Goal: Task Accomplishment & Management: Use online tool/utility

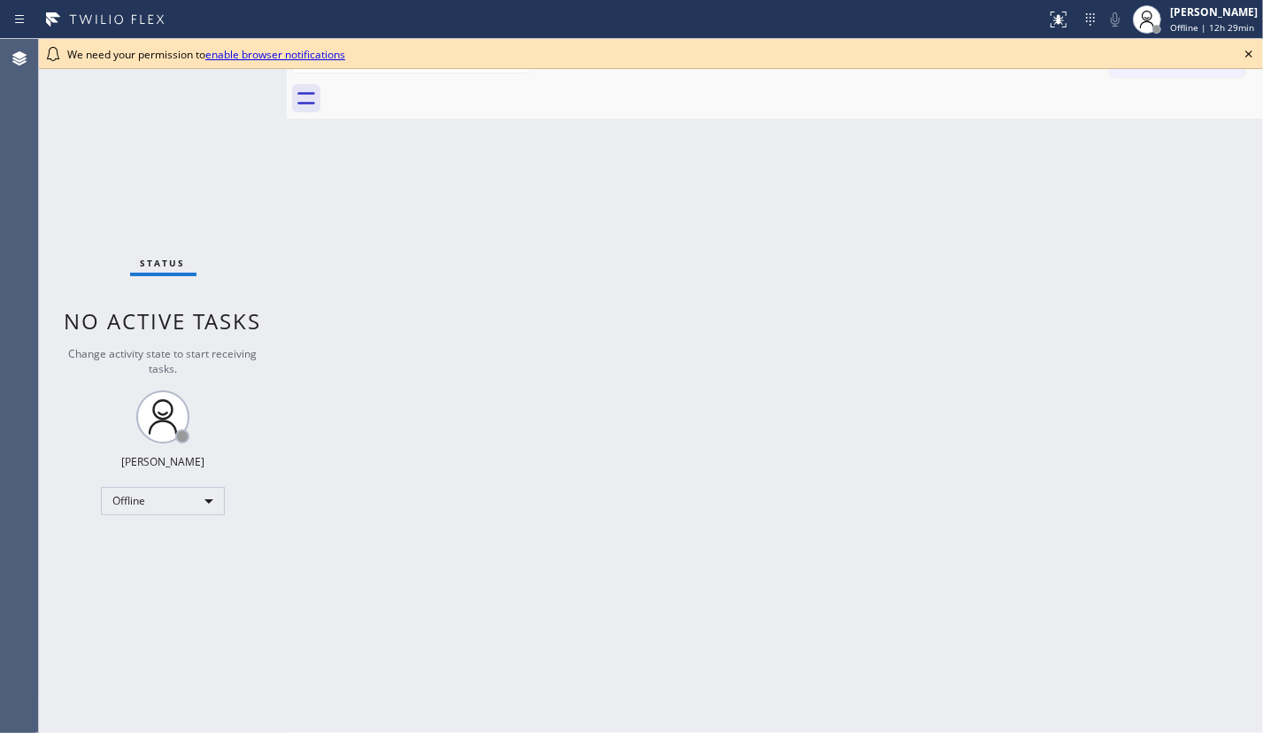
click at [1247, 53] on icon at bounding box center [1248, 53] width 21 height 21
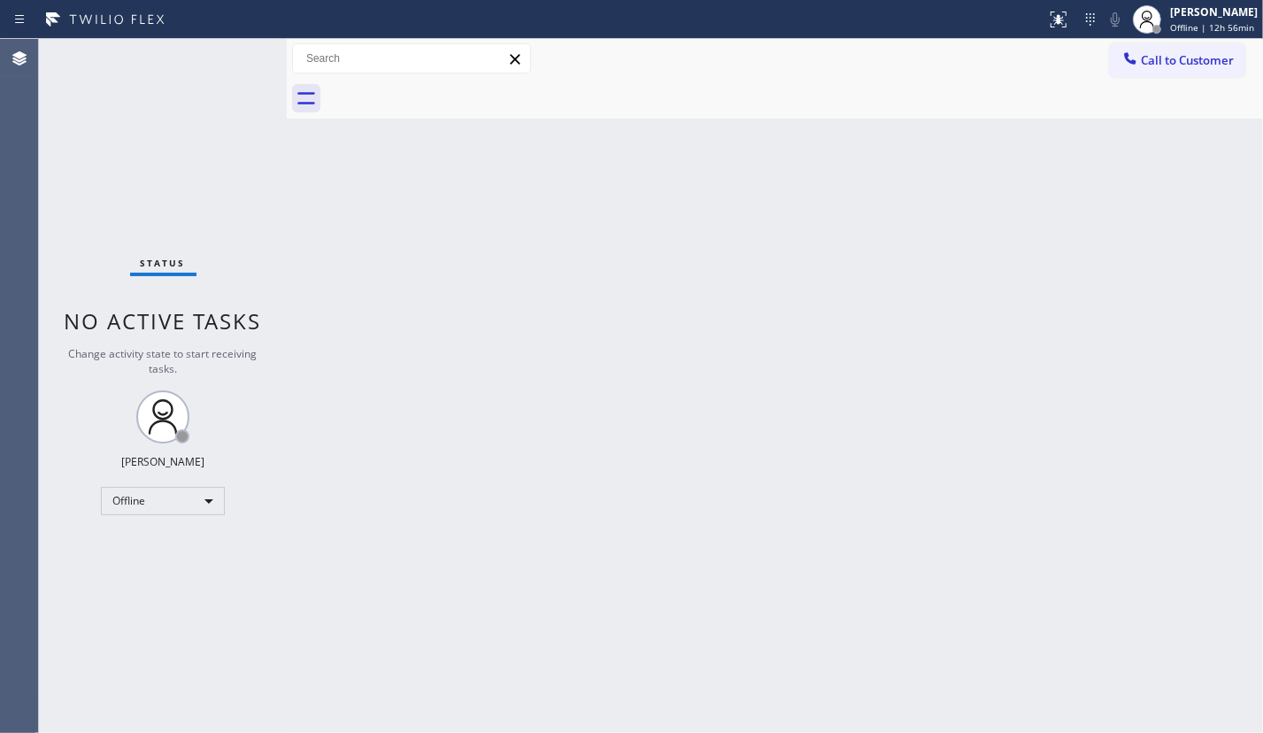
drag, startPoint x: 857, startPoint y: 379, endPoint x: 866, endPoint y: 372, distance: 11.3
click at [857, 379] on div "Back to Dashboard Change Sender ID Customers Technicians Select a contact Outbo…" at bounding box center [775, 386] width 976 height 694
drag, startPoint x: 630, startPoint y: 258, endPoint x: 613, endPoint y: 243, distance: 22.6
click at [630, 258] on div "Back to Dashboard Change Sender ID Customers Technicians Select a contact Outbo…" at bounding box center [775, 386] width 976 height 694
click at [1177, 17] on div "[PERSON_NAME]" at bounding box center [1214, 11] width 88 height 15
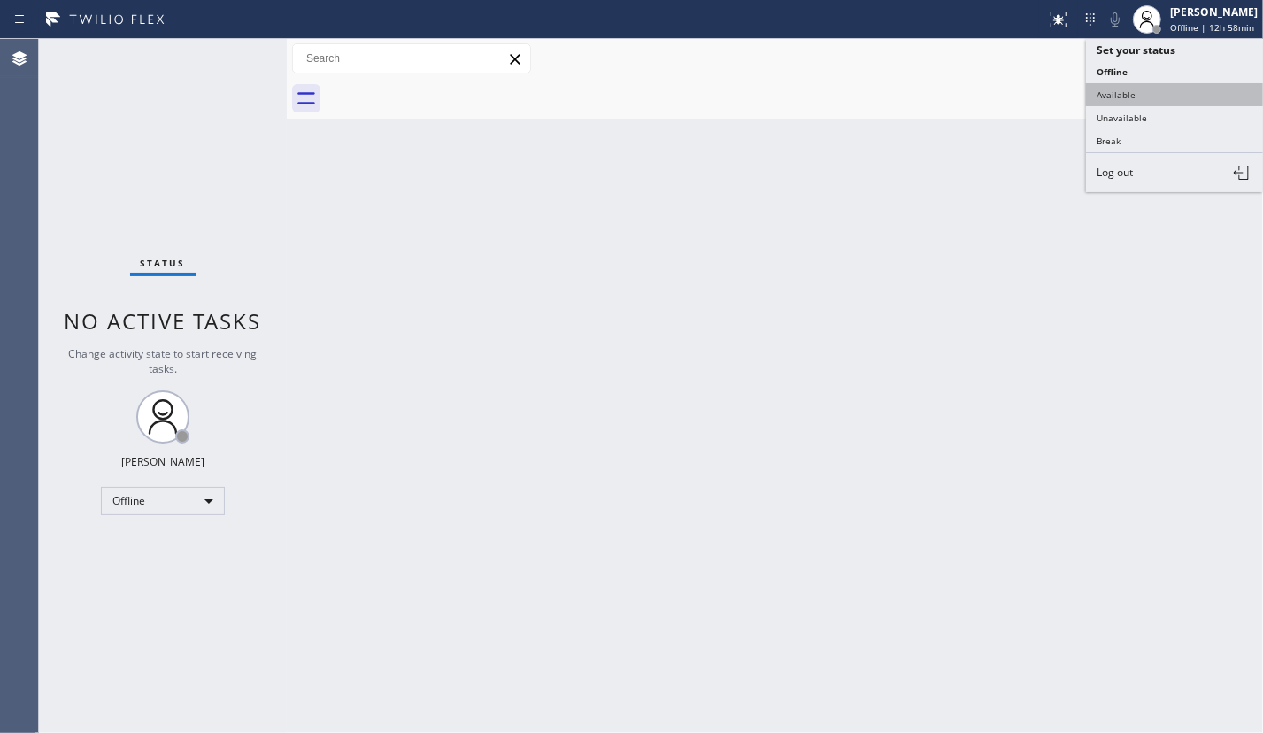
click at [1165, 103] on button "Available" at bounding box center [1174, 94] width 177 height 23
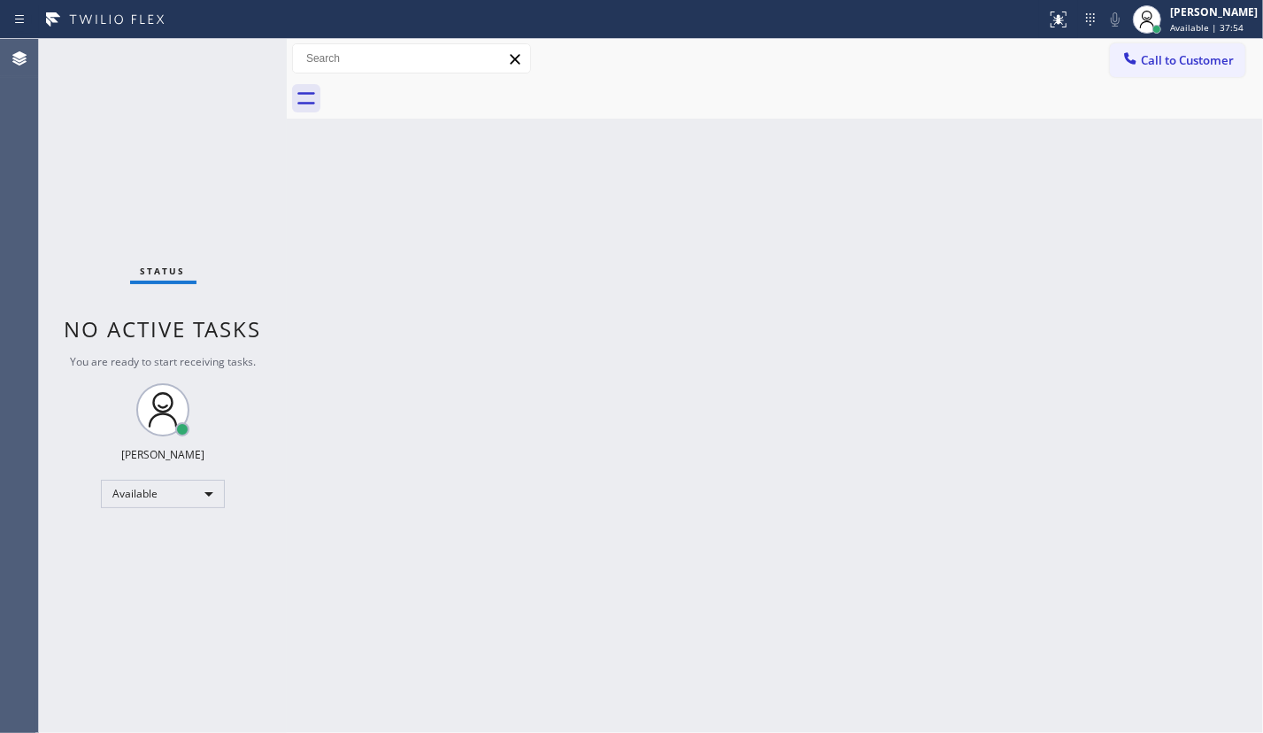
drag, startPoint x: 982, startPoint y: 274, endPoint x: 1188, endPoint y: 225, distance: 211.0
click at [986, 274] on div "Back to Dashboard Change Sender ID Customers Technicians Select a contact Outbo…" at bounding box center [775, 386] width 976 height 694
